Goal: Task Accomplishment & Management: Manage account settings

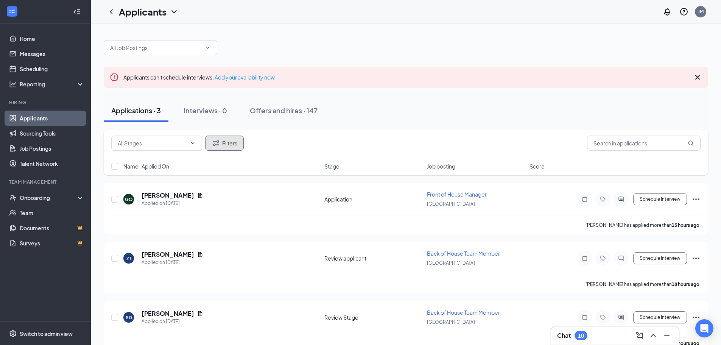
click at [236, 145] on button "Filters" at bounding box center [224, 142] width 39 height 15
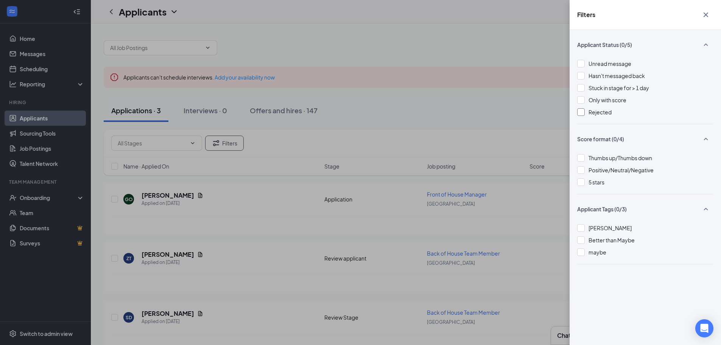
click at [589, 113] on span "Rejected" at bounding box center [600, 112] width 23 height 7
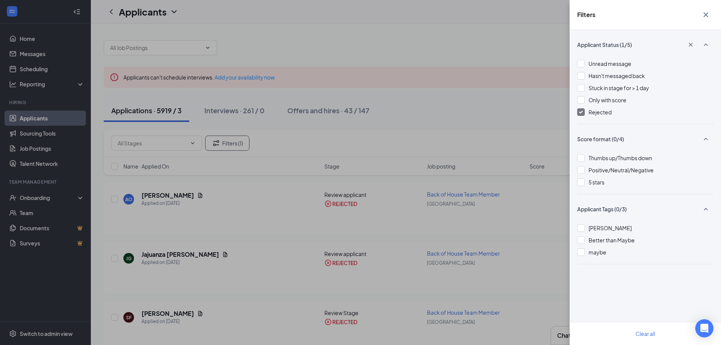
click at [426, 67] on div "Filters Applicant Status (1/5) Unread message Hasn't messaged back Stuck in sta…" at bounding box center [360, 172] width 721 height 345
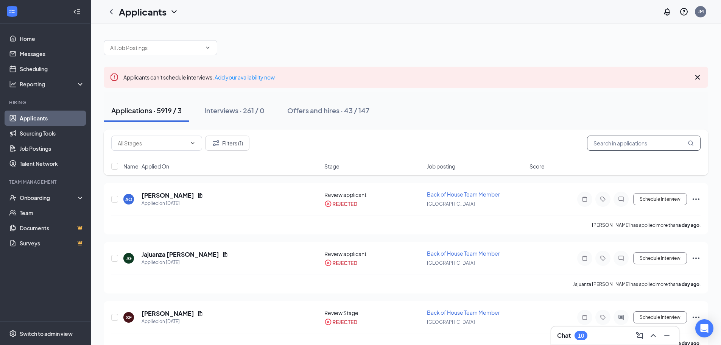
click at [619, 146] on input "text" at bounding box center [644, 142] width 114 height 15
click at [287, 201] on div "VM [PERSON_NAME] Applied on [DATE]" at bounding box center [221, 199] width 196 height 16
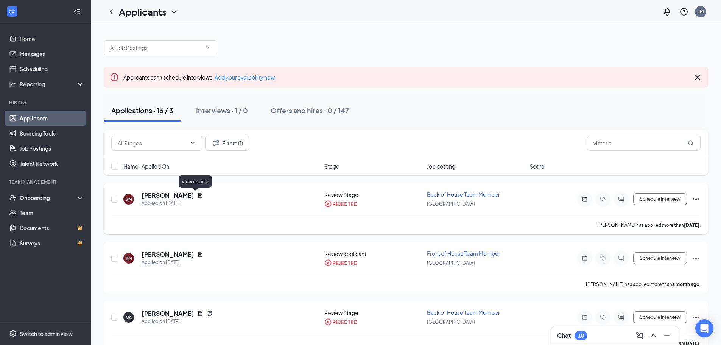
click at [198, 194] on icon "Document" at bounding box center [200, 195] width 4 height 5
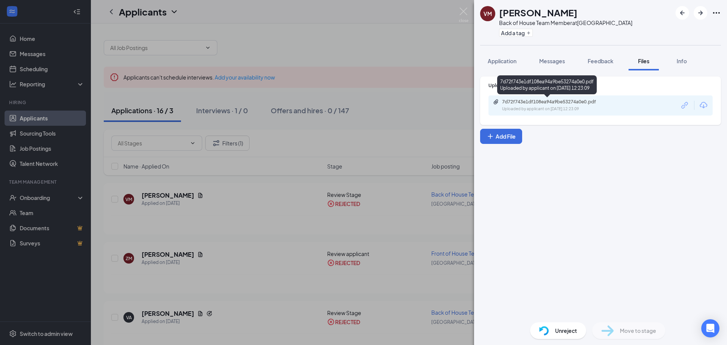
click at [550, 107] on div "Uploaded by applicant on [DATE] 12:23:09" at bounding box center [559, 109] width 114 height 6
click at [350, 50] on div "VM [PERSON_NAME] Back of House Team Member at [GEOGRAPHIC_DATA] Add a tag Appli…" at bounding box center [363, 172] width 727 height 345
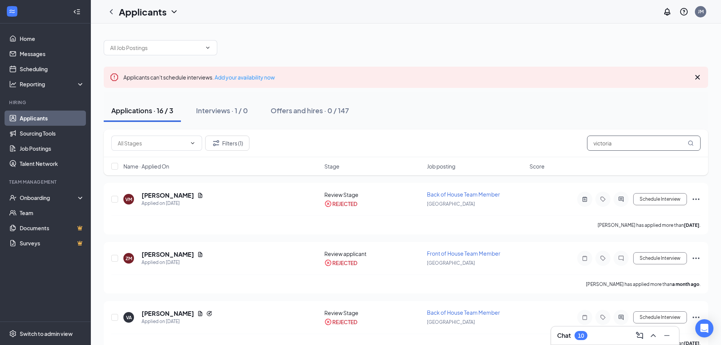
drag, startPoint x: 614, startPoint y: 144, endPoint x: 569, endPoint y: 146, distance: 44.7
click at [569, 146] on div "Filters (1) victoria" at bounding box center [405, 142] width 589 height 15
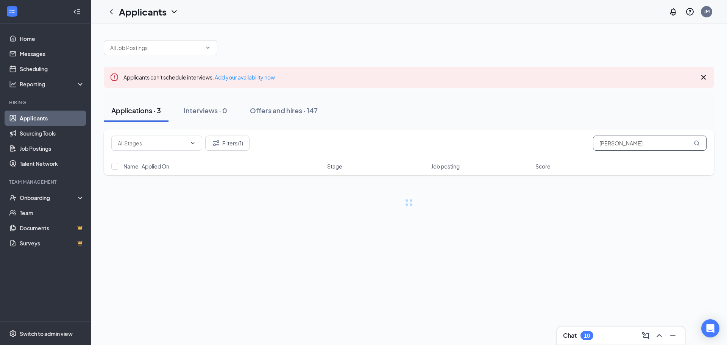
type input "[PERSON_NAME]"
click at [470, 120] on div "Applications · 3 Interviews · 0 Offers and hires · 147" at bounding box center [409, 110] width 610 height 23
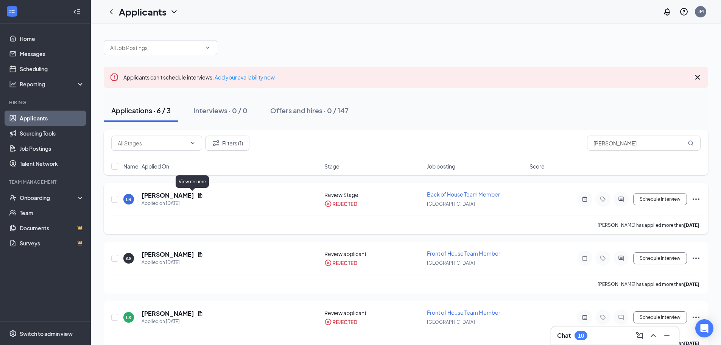
click at [197, 195] on icon "Document" at bounding box center [200, 195] width 6 height 6
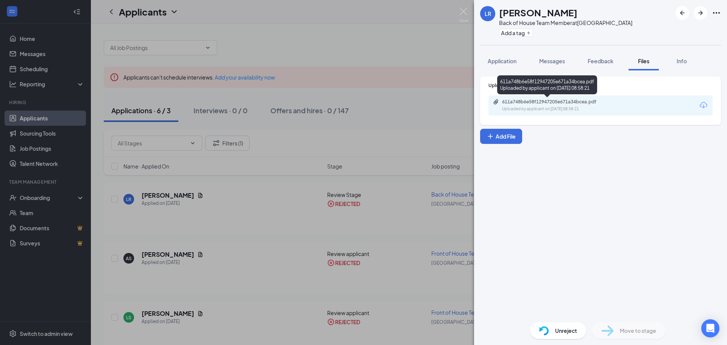
click at [538, 105] on div "611a748b6e58f12947205e671a34bcea.pdf Uploaded by applicant on [DATE] 08:58:21" at bounding box center [554, 105] width 123 height 13
click at [440, 51] on div "LR [PERSON_NAME] Back of House Team Member at [GEOGRAPHIC_DATA] Add a tag Appli…" at bounding box center [363, 172] width 727 height 345
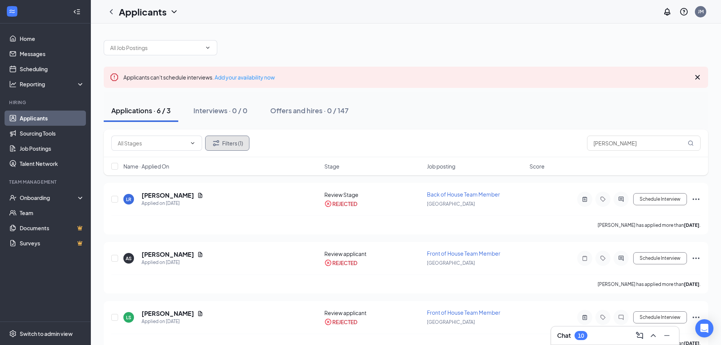
click at [229, 145] on button "Filters (1)" at bounding box center [227, 142] width 44 height 15
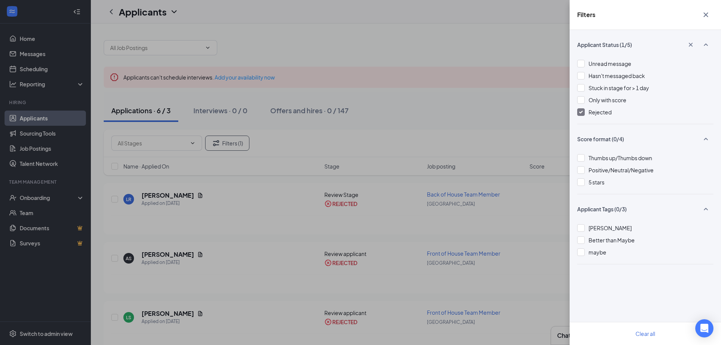
click at [581, 113] on img at bounding box center [581, 112] width 4 height 3
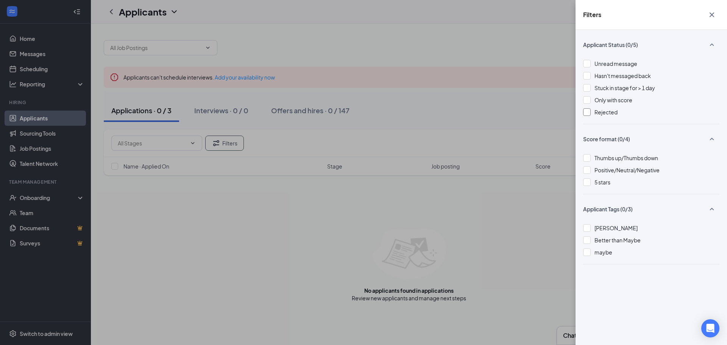
click at [712, 15] on icon "Cross" at bounding box center [711, 14] width 5 height 5
